Goal: Task Accomplishment & Management: Manage account settings

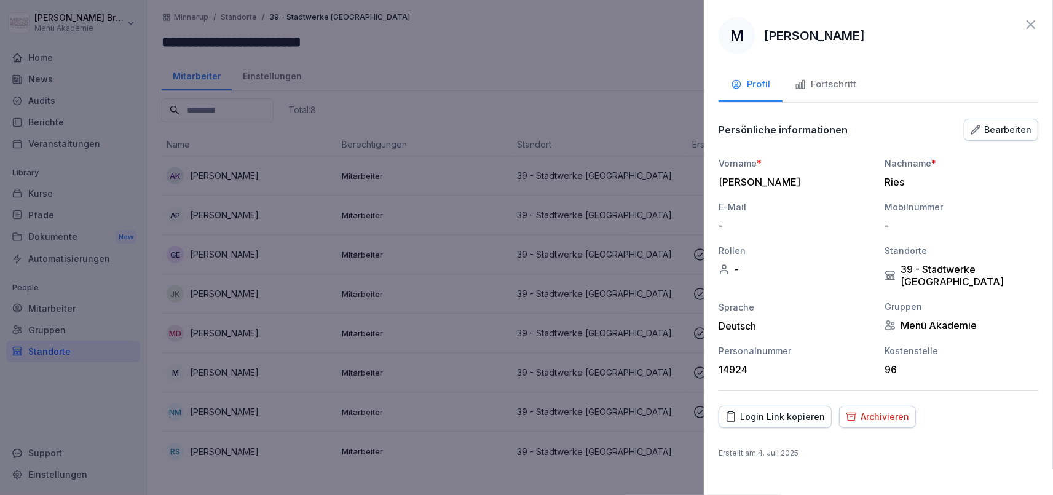
click at [26, 424] on div at bounding box center [526, 247] width 1053 height 495
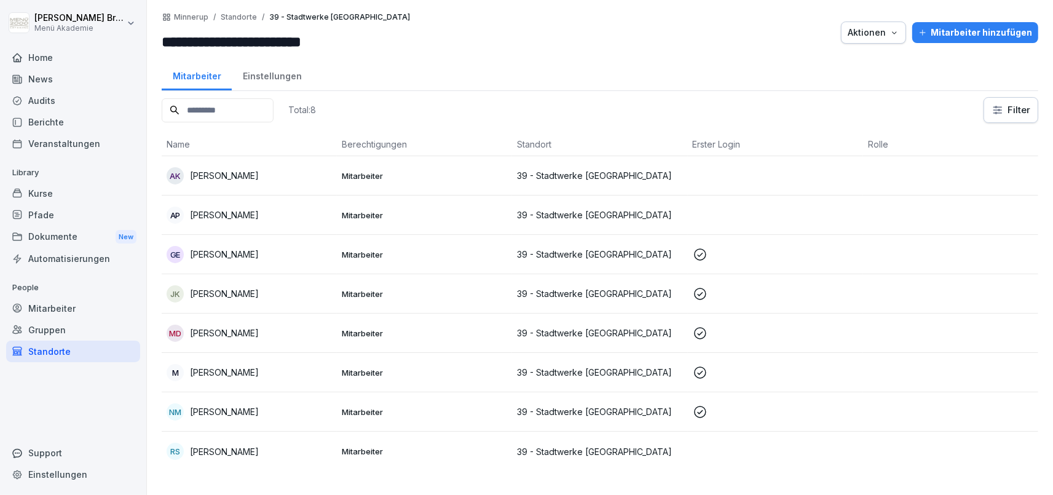
click at [48, 304] on div "Mitarbeiter" at bounding box center [73, 308] width 134 height 22
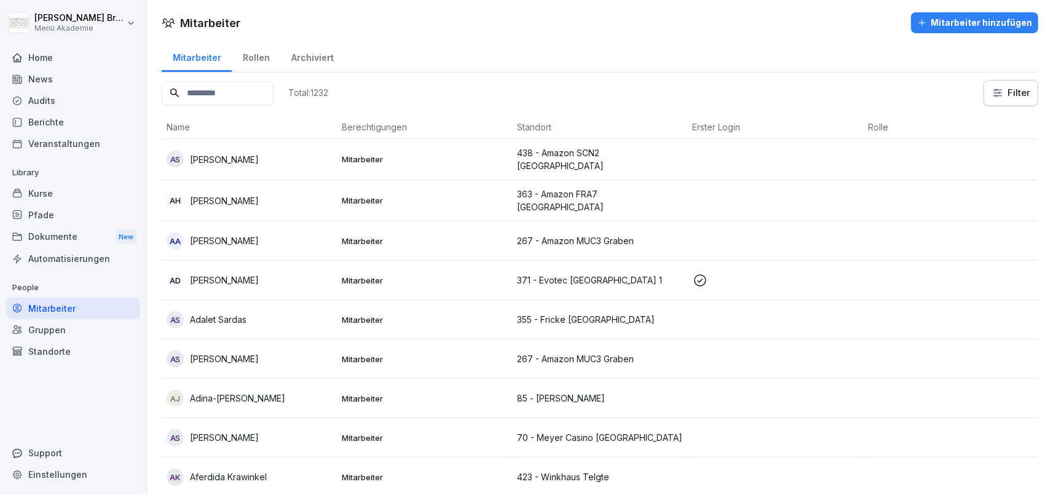
click at [247, 91] on input at bounding box center [218, 93] width 112 height 24
type input "*****"
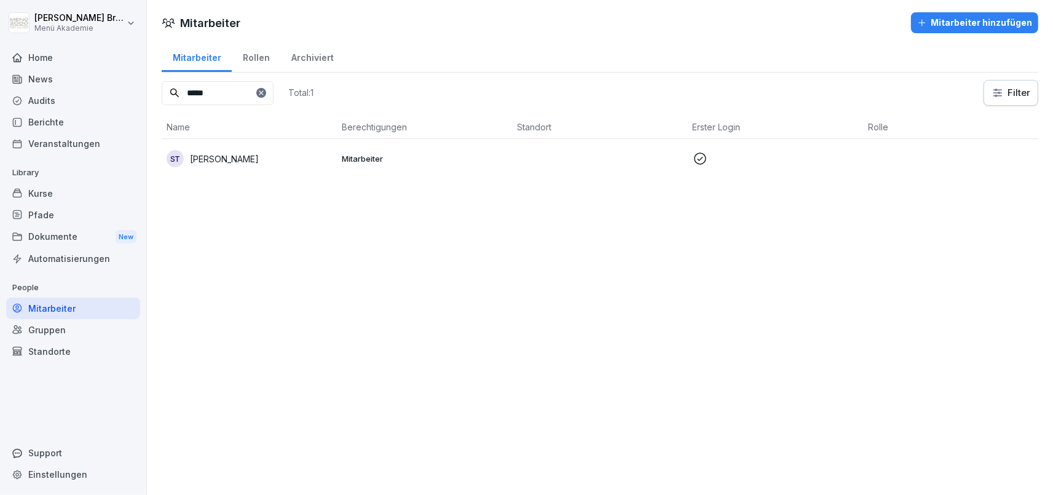
click at [235, 162] on p "[PERSON_NAME]" at bounding box center [224, 158] width 69 height 13
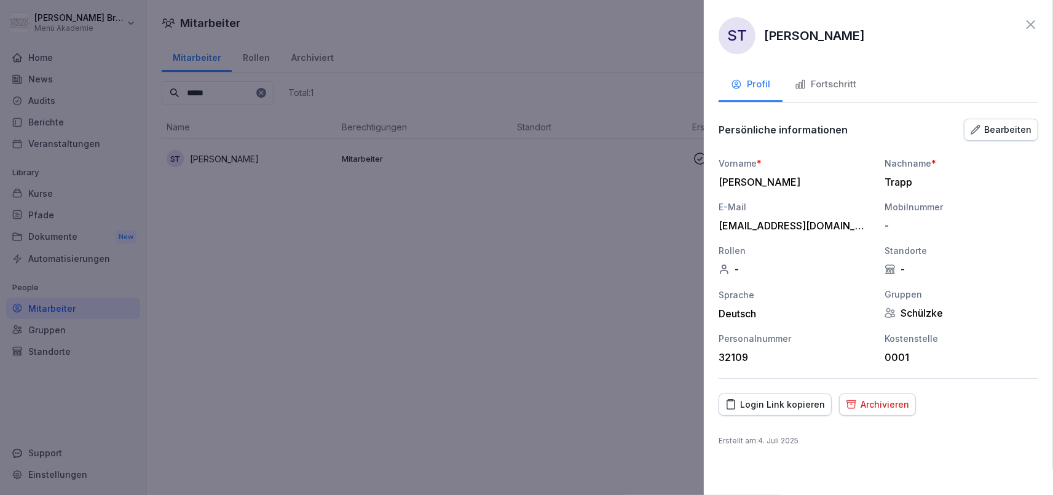
click at [828, 99] on button "Fortschritt" at bounding box center [825, 85] width 86 height 33
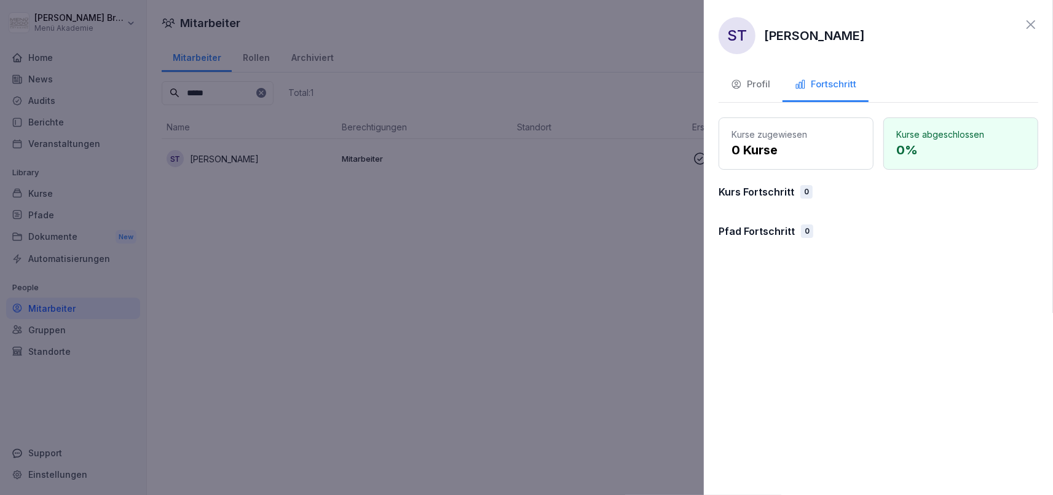
click at [737, 79] on icon "button" at bounding box center [736, 84] width 11 height 11
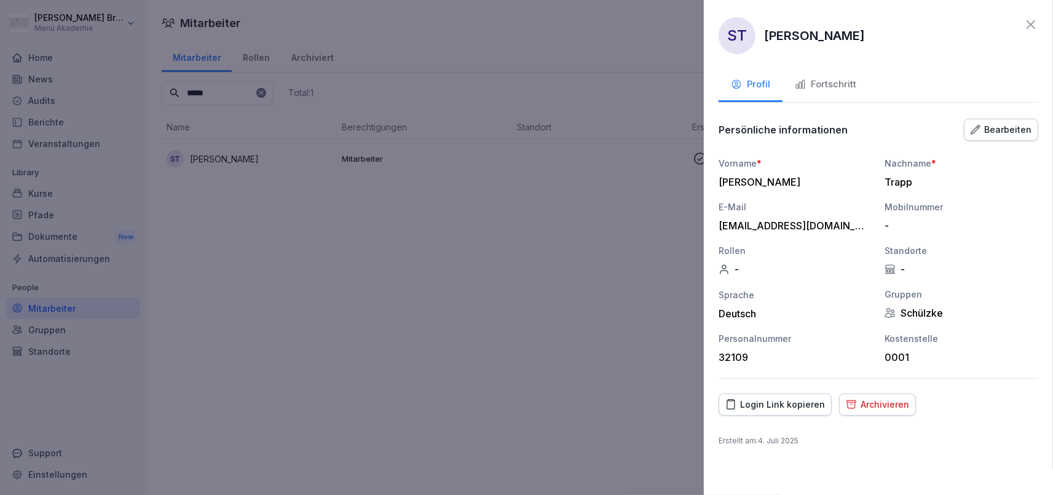
click at [1015, 128] on div "Bearbeiten" at bounding box center [1000, 130] width 61 height 14
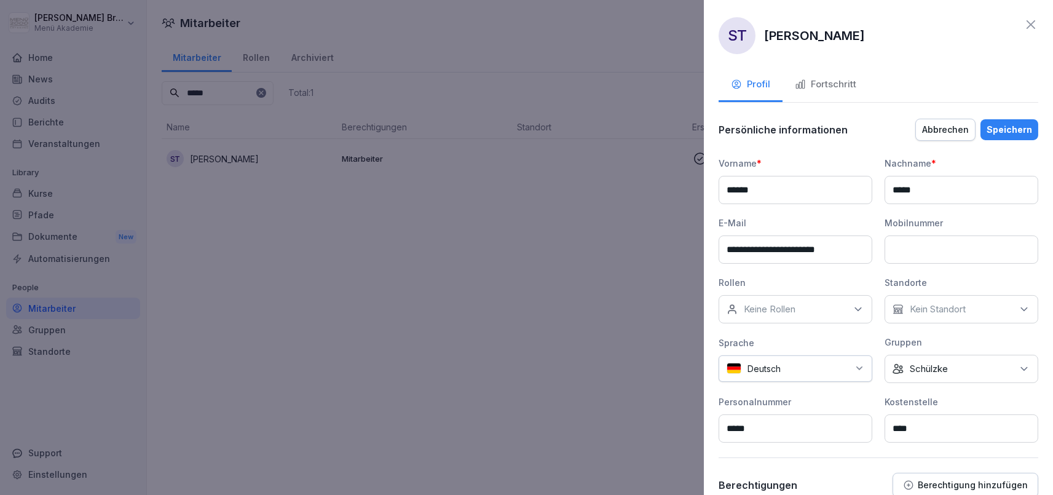
click at [934, 369] on p "Schülzke" at bounding box center [928, 369] width 38 height 12
click at [909, 267] on div "Menü Akademie" at bounding box center [964, 265] width 152 height 23
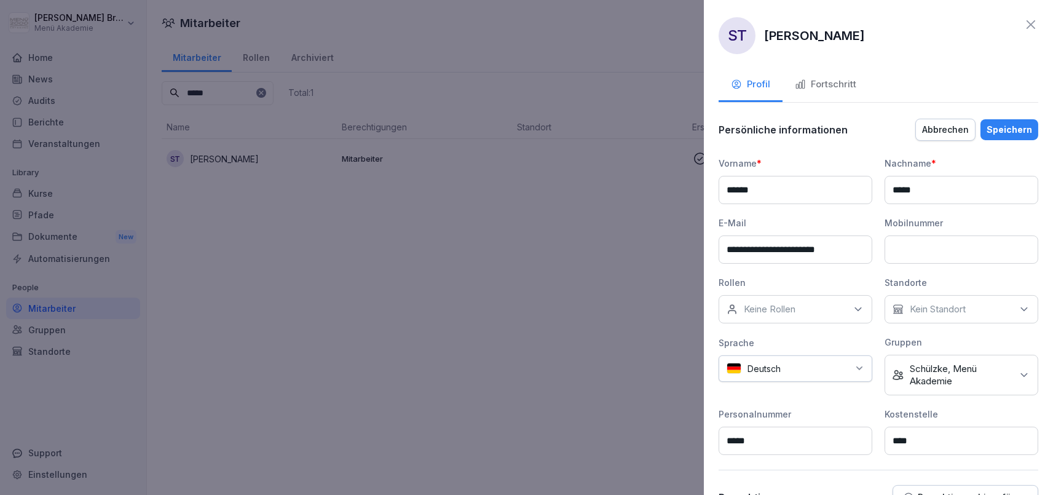
click at [1027, 134] on div "Speichern" at bounding box center [1008, 130] width 45 height 14
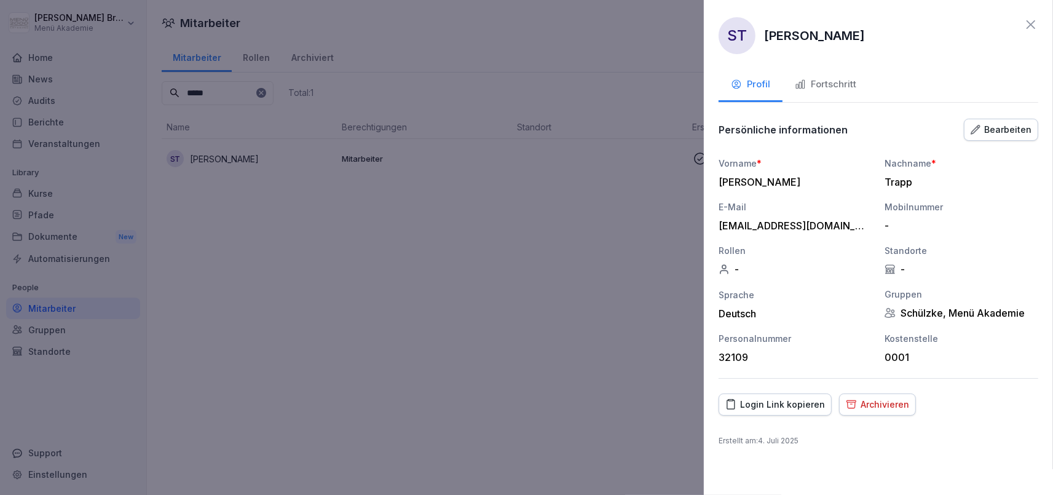
click at [431, 211] on div at bounding box center [526, 247] width 1053 height 495
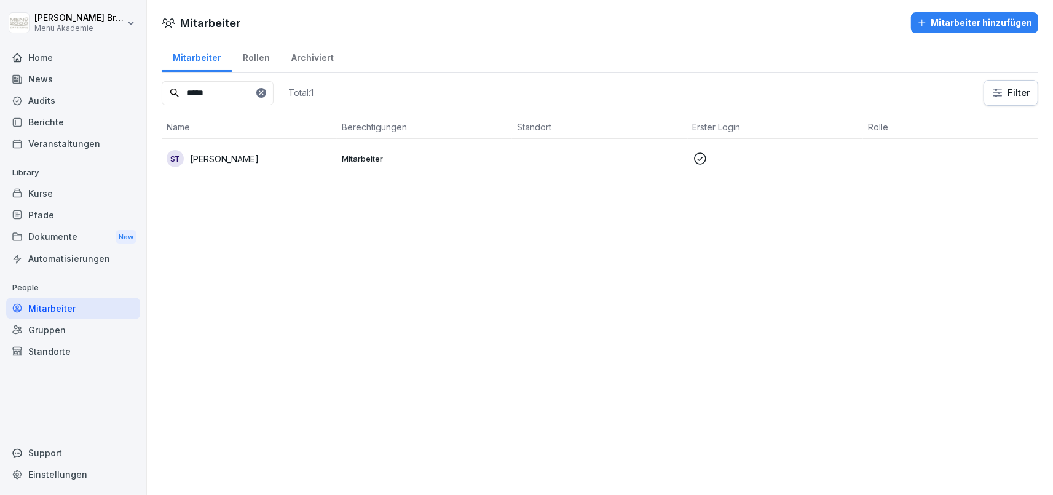
click at [266, 96] on div at bounding box center [261, 93] width 10 height 10
click at [256, 101] on input at bounding box center [218, 93] width 112 height 24
type input "****"
click at [206, 154] on p "[PERSON_NAME]" at bounding box center [224, 158] width 69 height 13
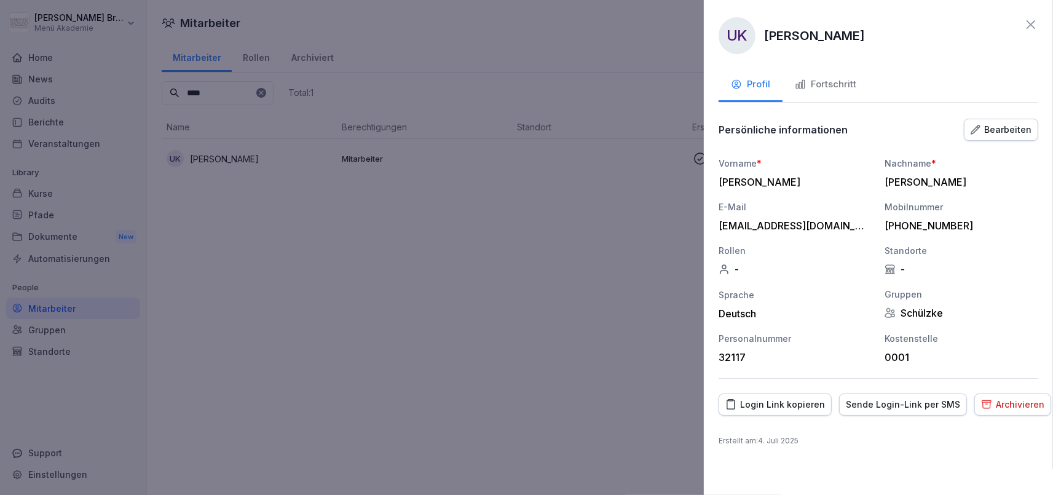
click at [1011, 131] on div "Bearbeiten" at bounding box center [1000, 130] width 61 height 14
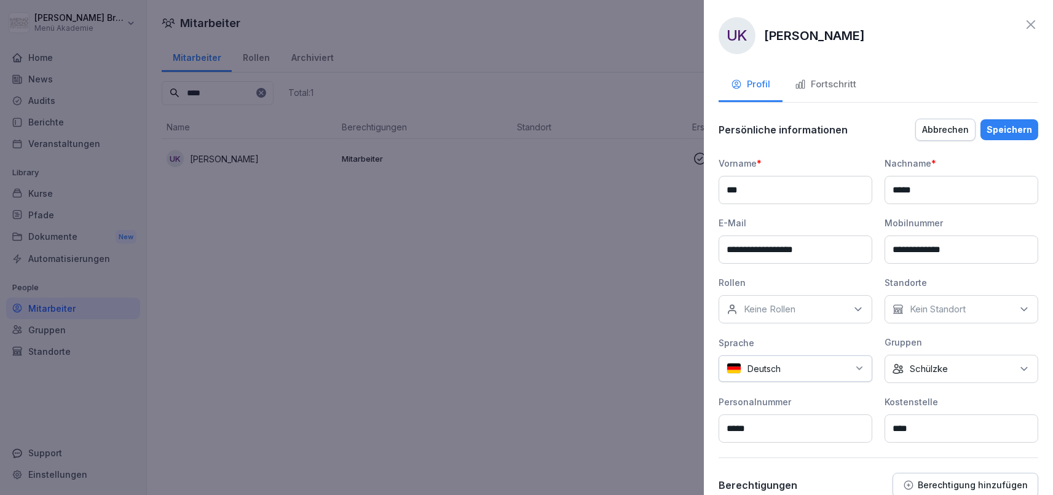
click at [961, 367] on div "Keine Gruppe Schülzke" at bounding box center [961, 369] width 154 height 28
click at [946, 264] on label "Menü Akademie" at bounding box center [944, 265] width 69 height 11
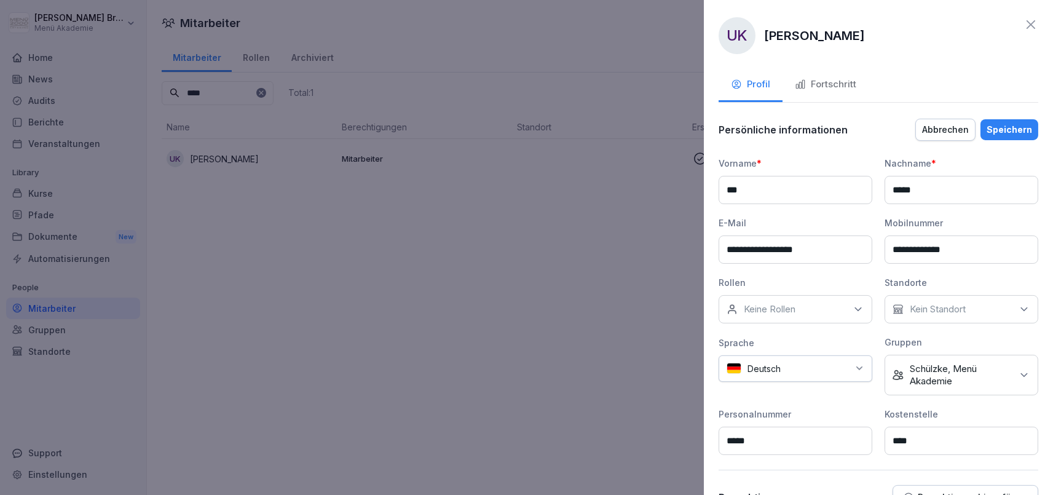
click at [866, 393] on div "Sprache Deutsch" at bounding box center [795, 365] width 154 height 59
click at [1032, 128] on button "Speichern" at bounding box center [1009, 129] width 58 height 21
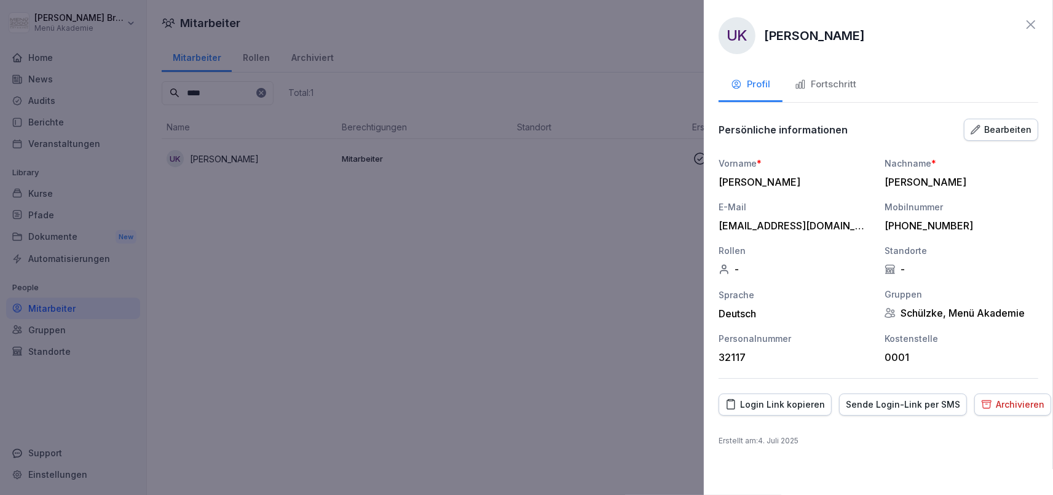
click at [909, 265] on div "-" at bounding box center [961, 269] width 154 height 12
click at [1017, 125] on div "Bearbeiten" at bounding box center [1000, 130] width 61 height 14
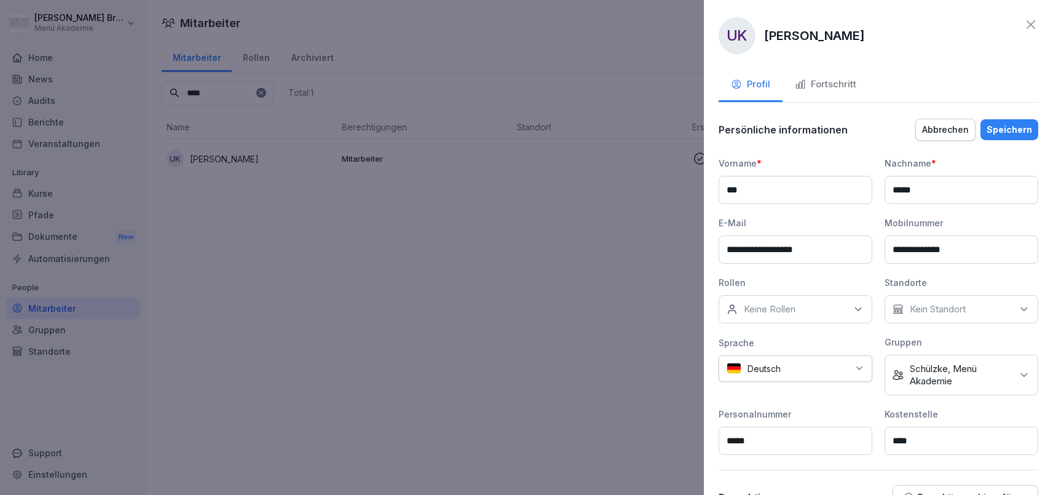
click at [938, 303] on p "Kein Standort" at bounding box center [937, 309] width 56 height 12
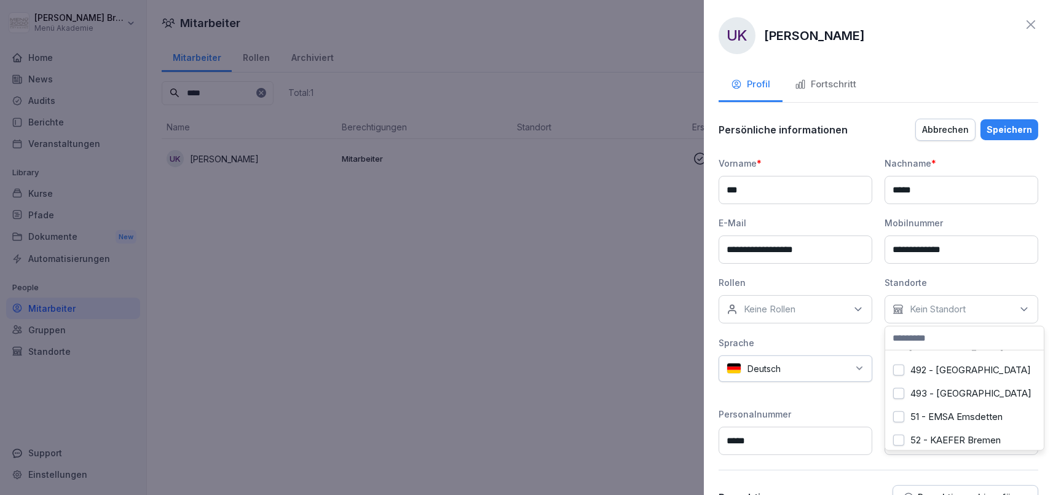
scroll to position [6006, 0]
click at [413, 245] on div at bounding box center [526, 247] width 1053 height 495
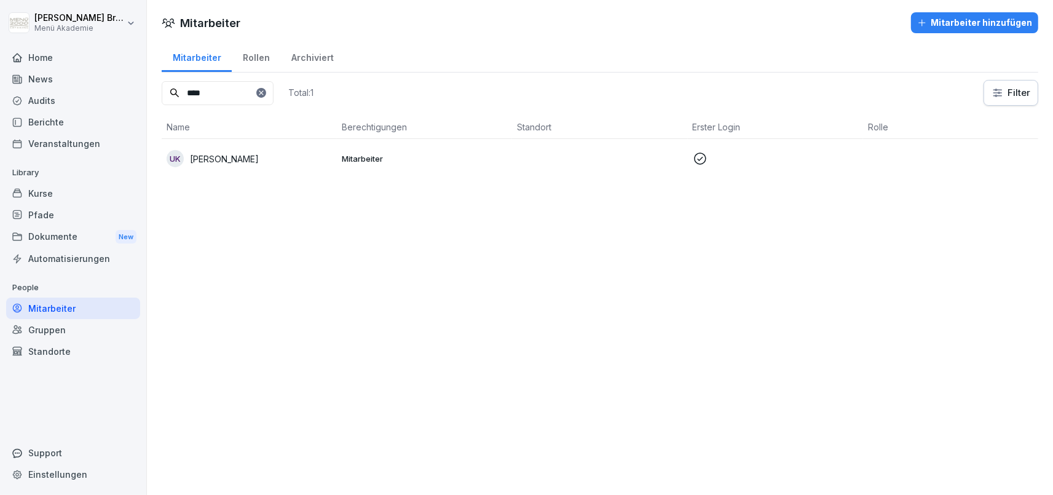
click at [199, 152] on div "UK [PERSON_NAME]" at bounding box center [249, 158] width 165 height 17
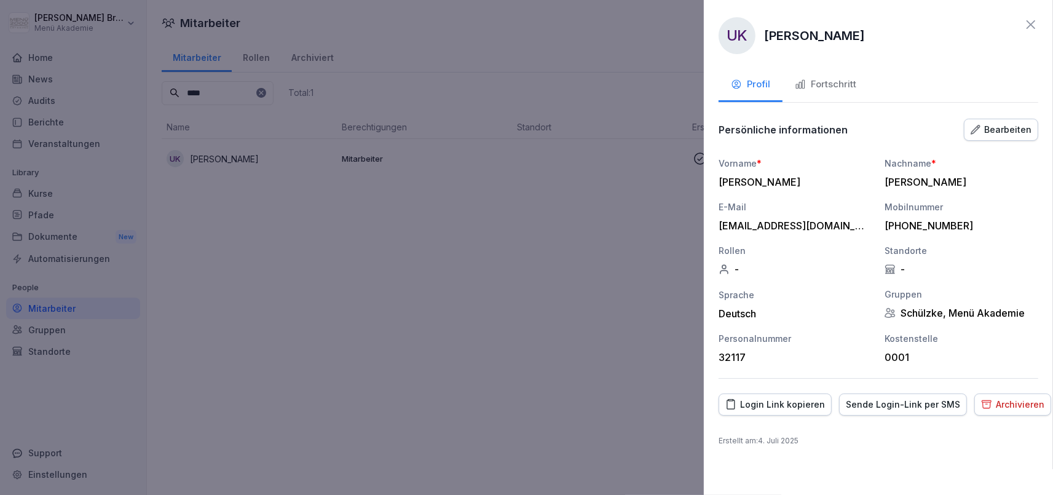
click at [847, 84] on div "Fortschritt" at bounding box center [824, 84] width 61 height 14
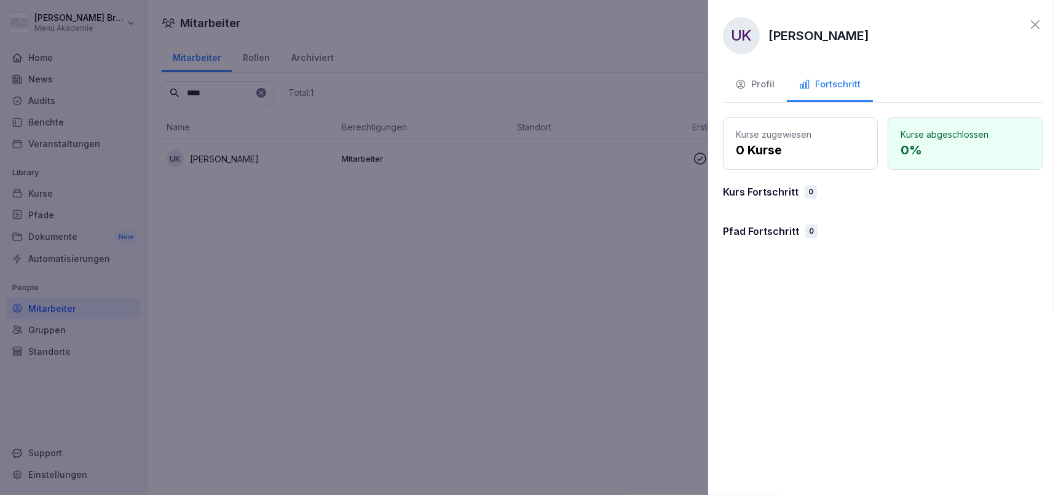
click at [598, 299] on div at bounding box center [526, 247] width 1053 height 495
